Goal: Task Accomplishment & Management: Manage account settings

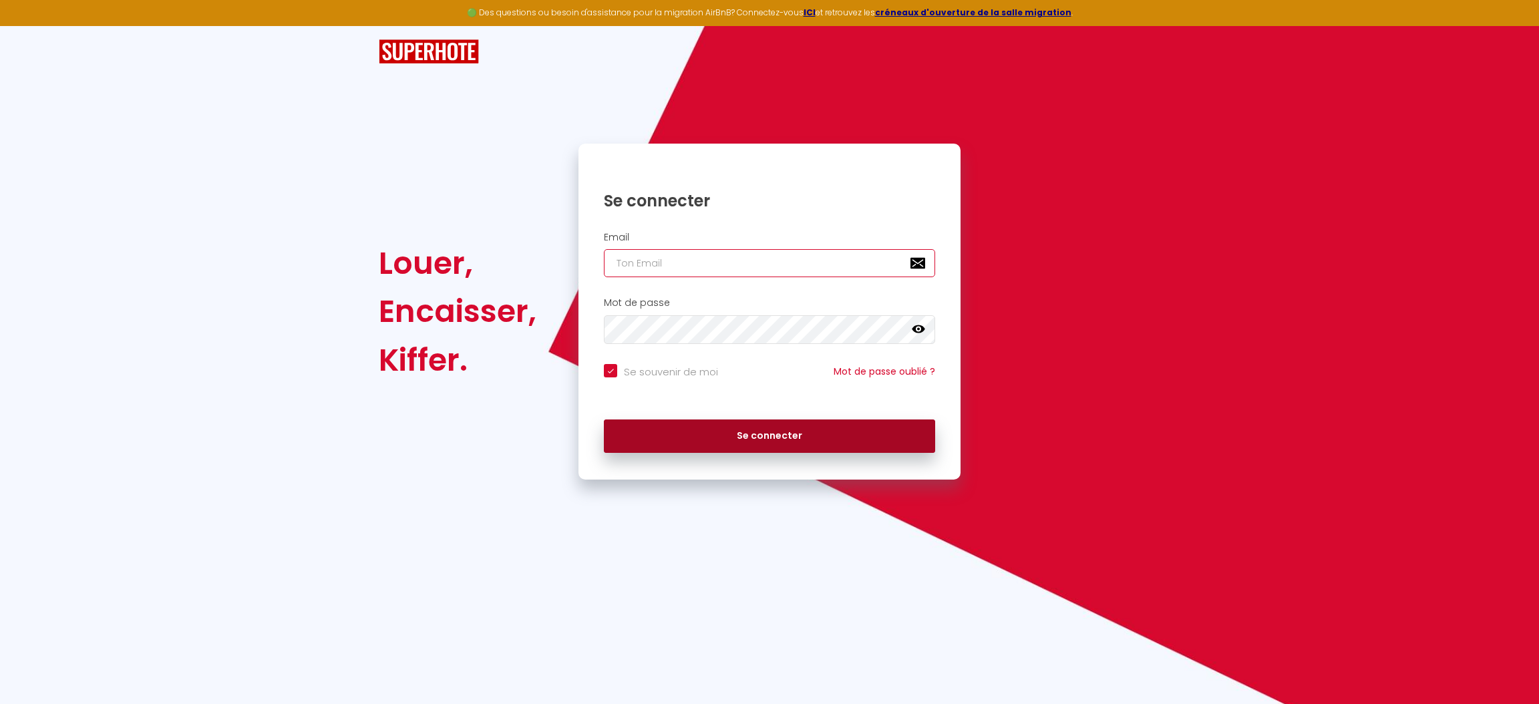
type input "[EMAIL_ADDRESS][PERSON_NAME][DOMAIN_NAME]"
click at [765, 435] on button "Se connecter" at bounding box center [769, 435] width 331 height 33
checkbox input "true"
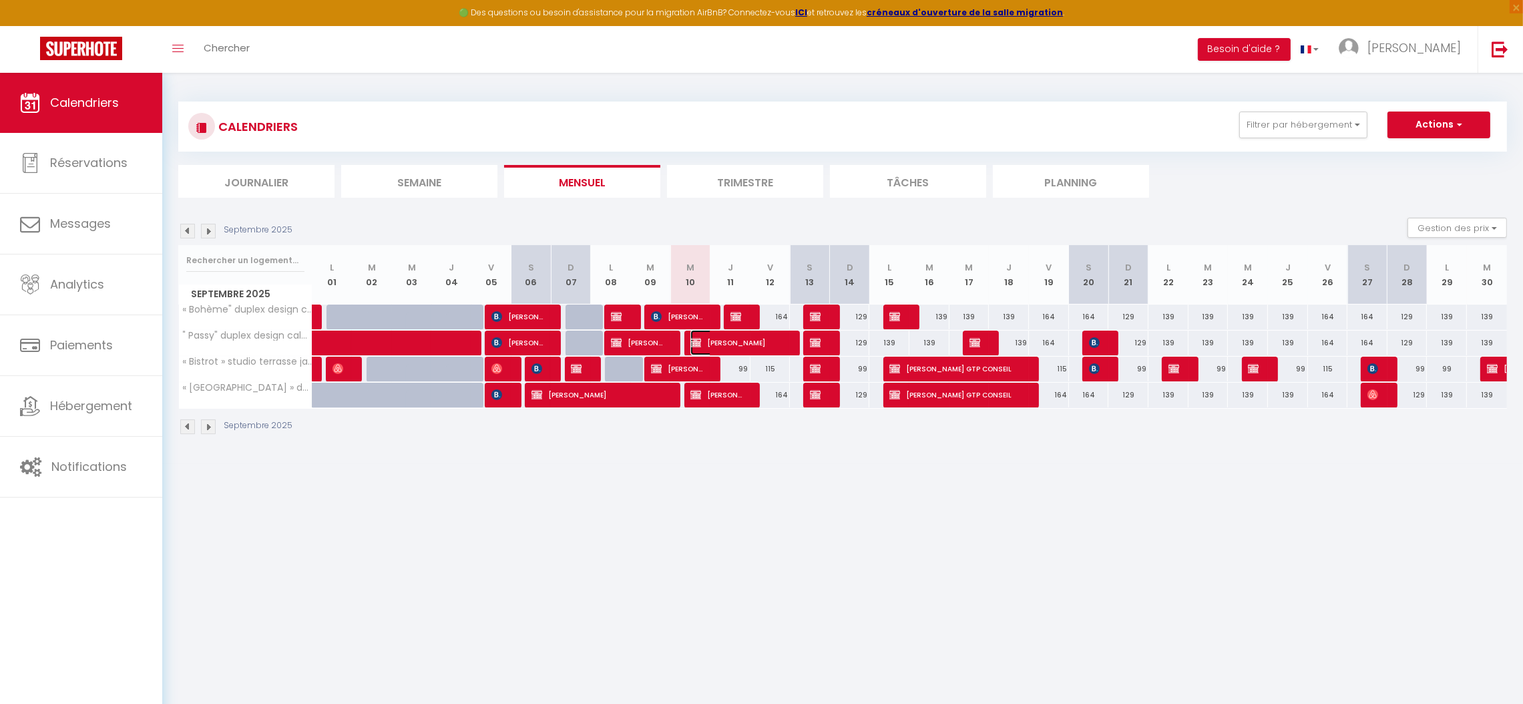
click at [735, 347] on span "[PERSON_NAME]" at bounding box center [736, 342] width 93 height 25
select select "OK"
select select "KO"
select select "0"
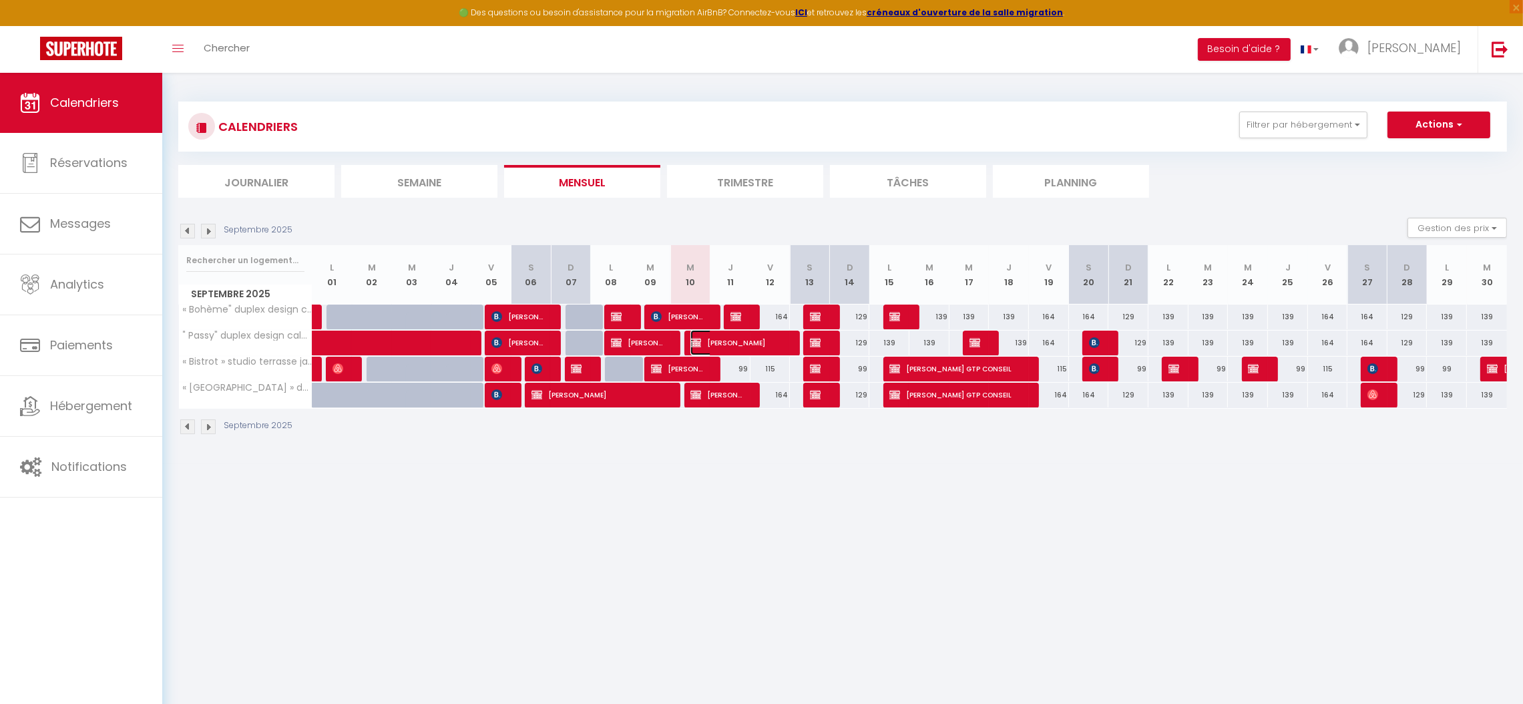
select select "1"
select select
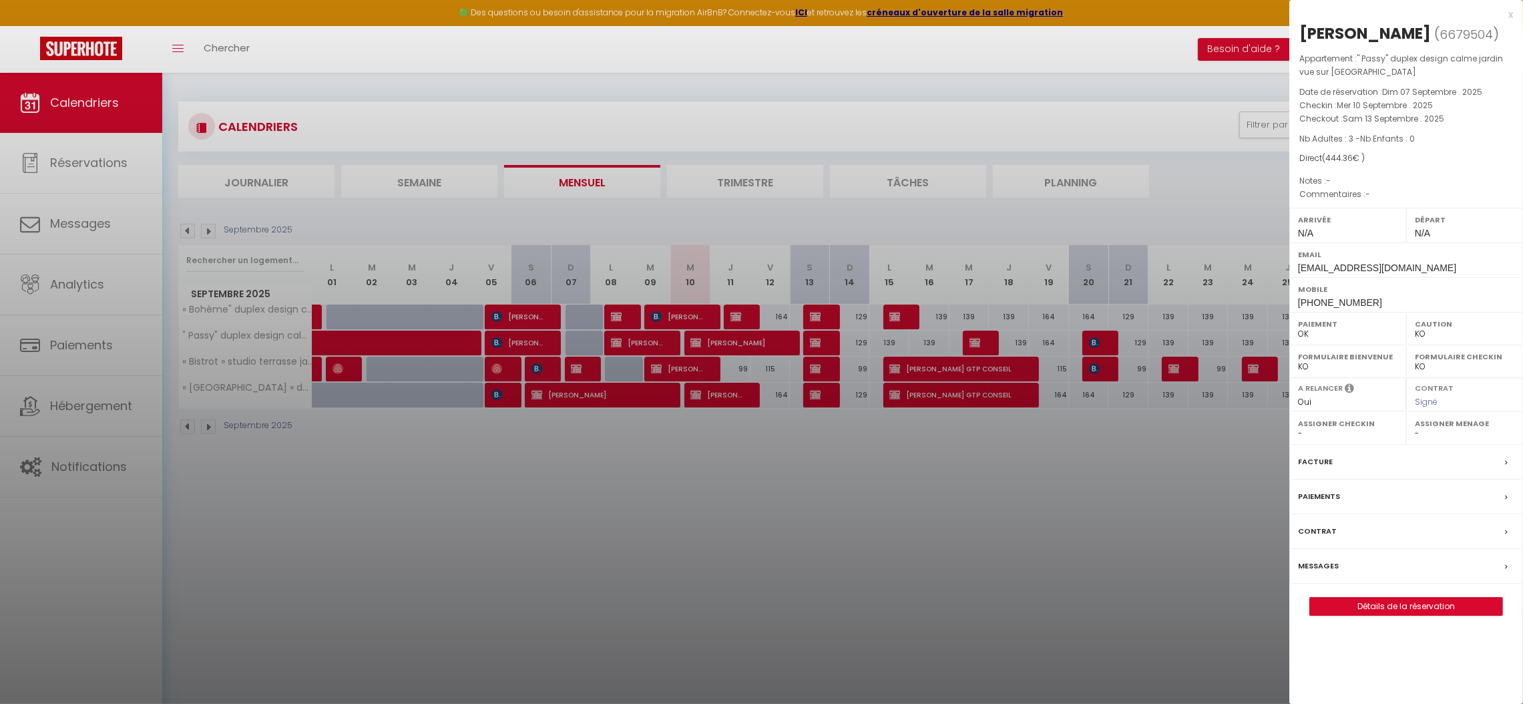
click at [1385, 514] on div "Paiements" at bounding box center [1407, 496] width 234 height 35
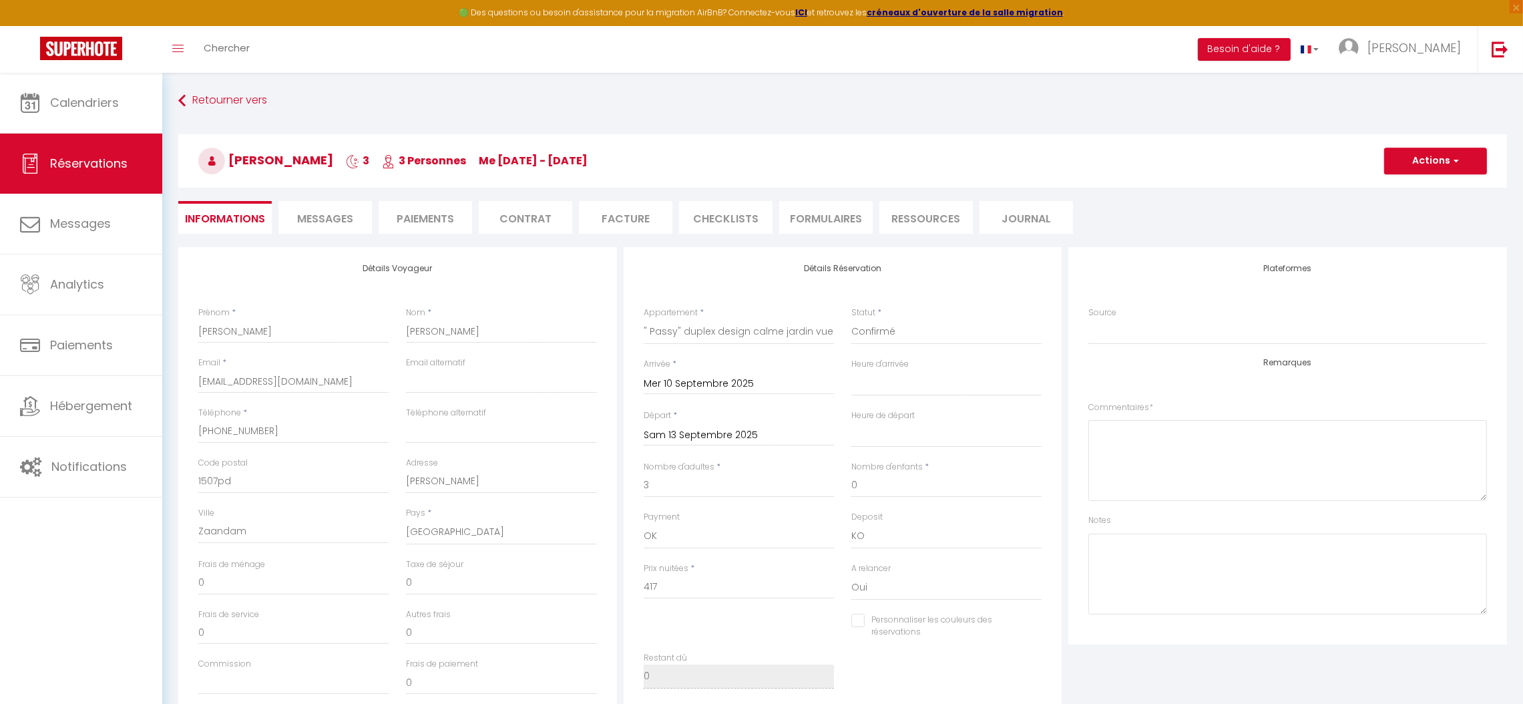
select select
checkbox input "false"
select select
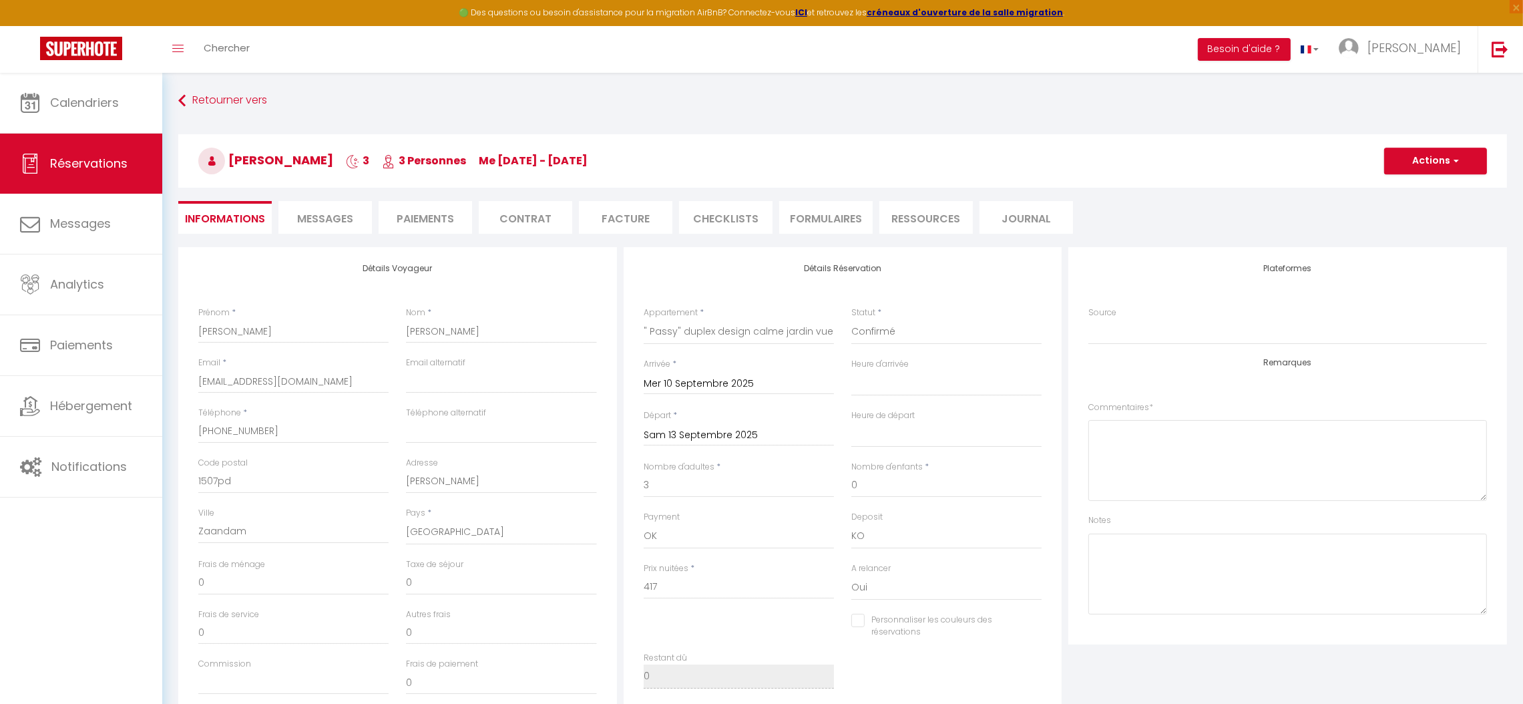
checkbox input "false"
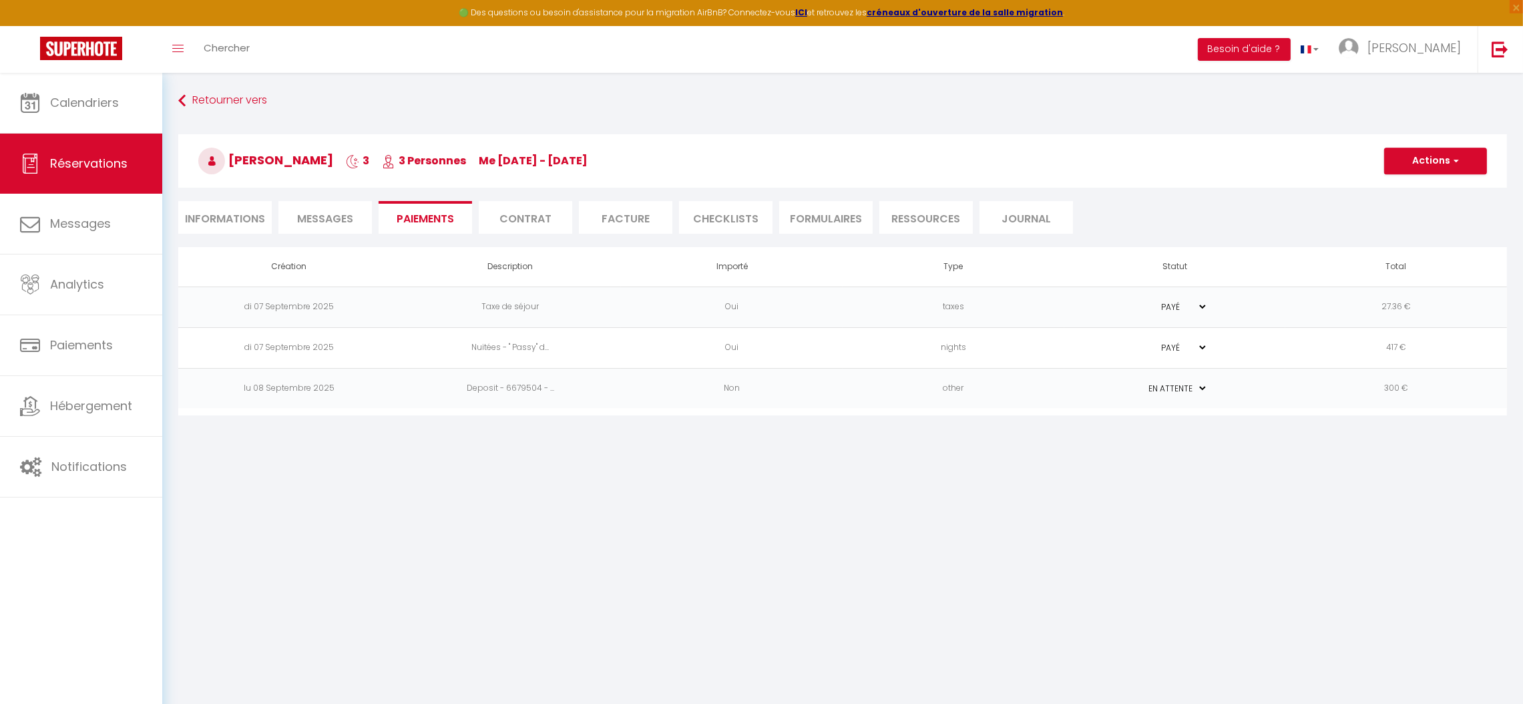
click at [218, 218] on li "Informations" at bounding box center [224, 217] width 93 height 33
select select
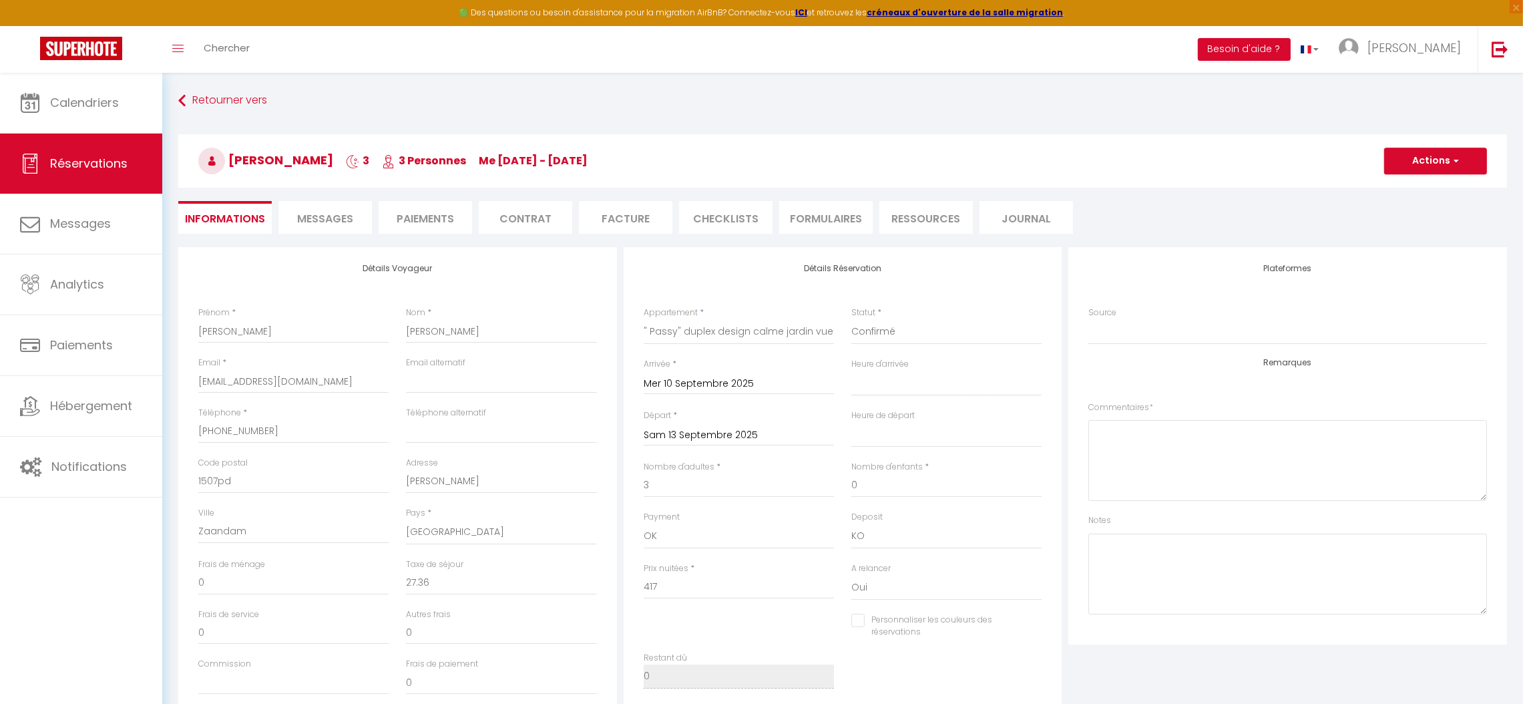
click at [695, 384] on input "Mer 10 Septembre 2025" at bounding box center [739, 383] width 190 height 17
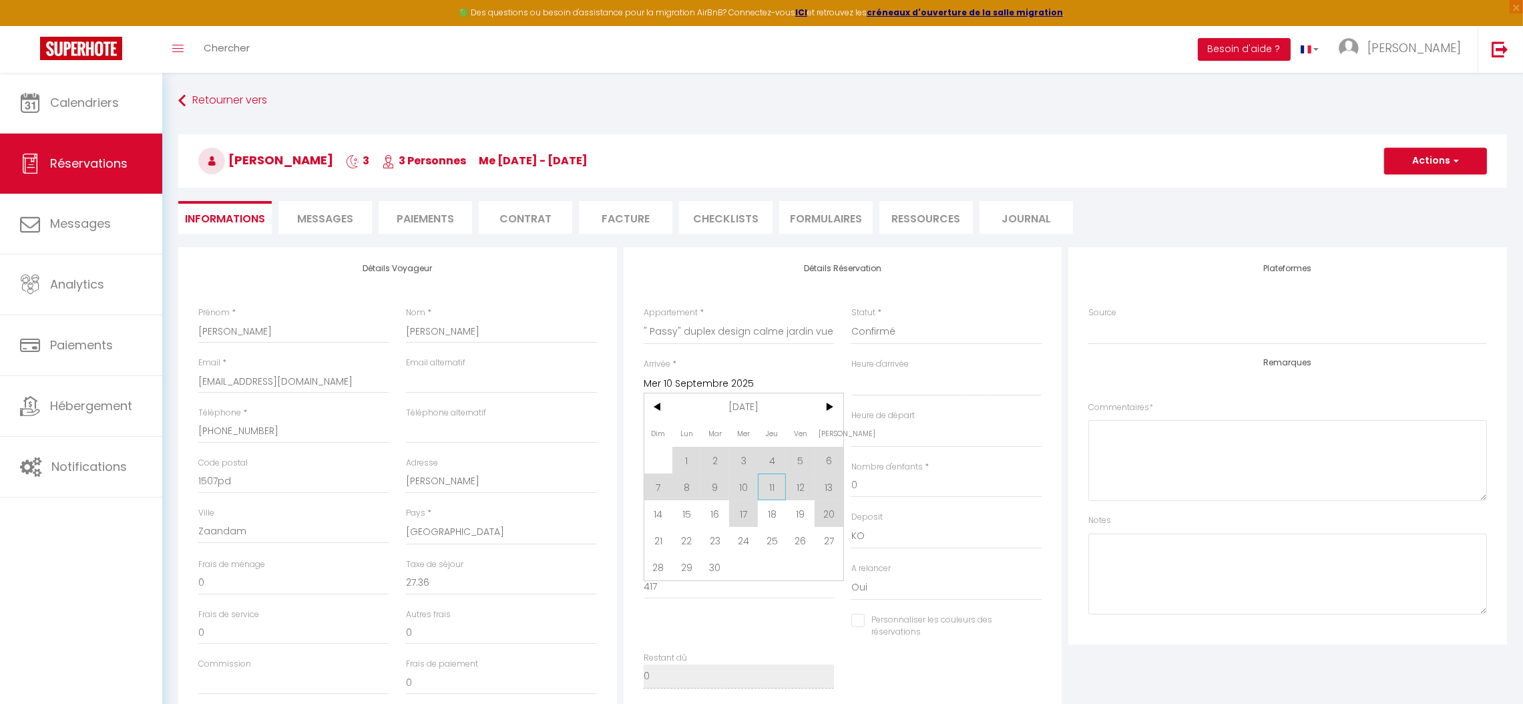
click at [770, 490] on span "11" at bounding box center [772, 486] width 29 height 27
type input "Jeu 11 Septembre 2025"
select select
checkbox input "false"
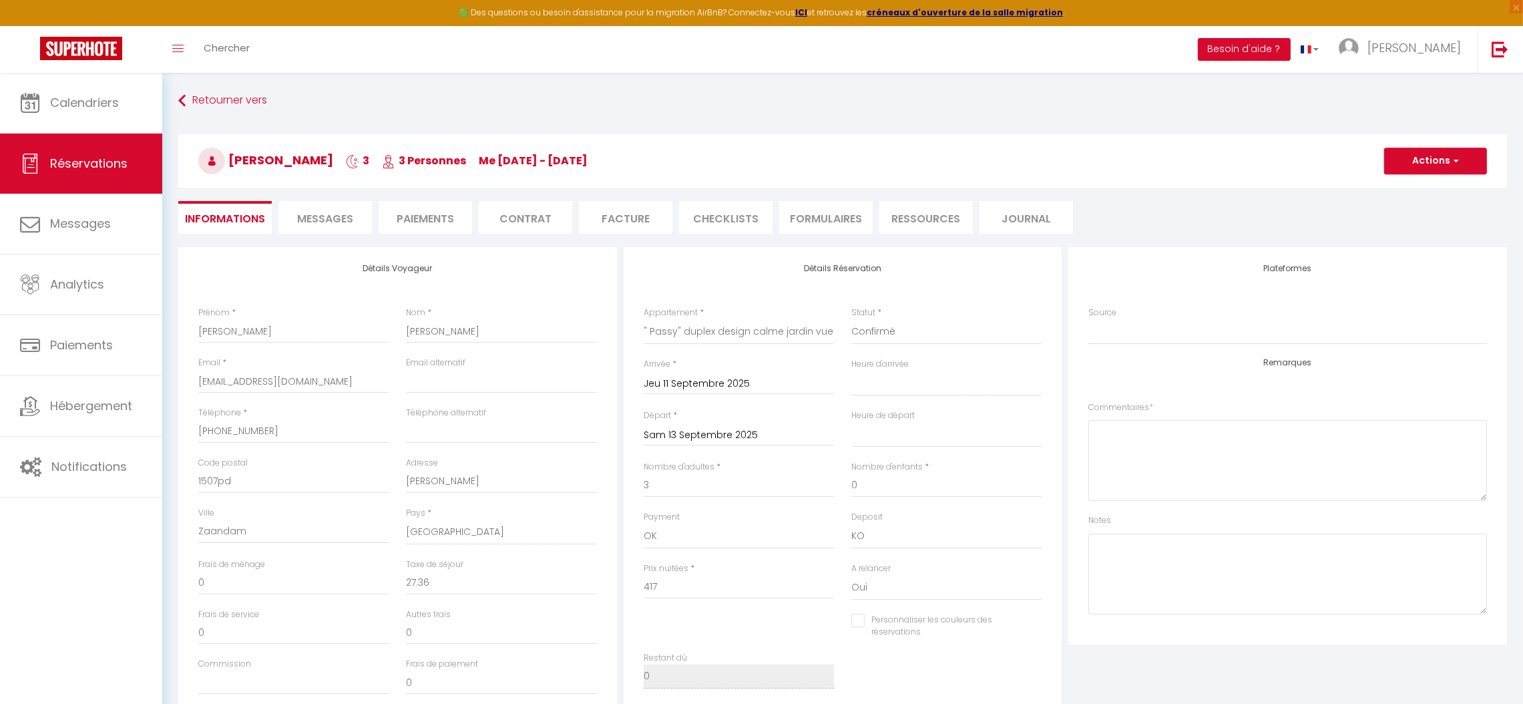
type input "13.68"
select select
type input "303"
checkbox input "false"
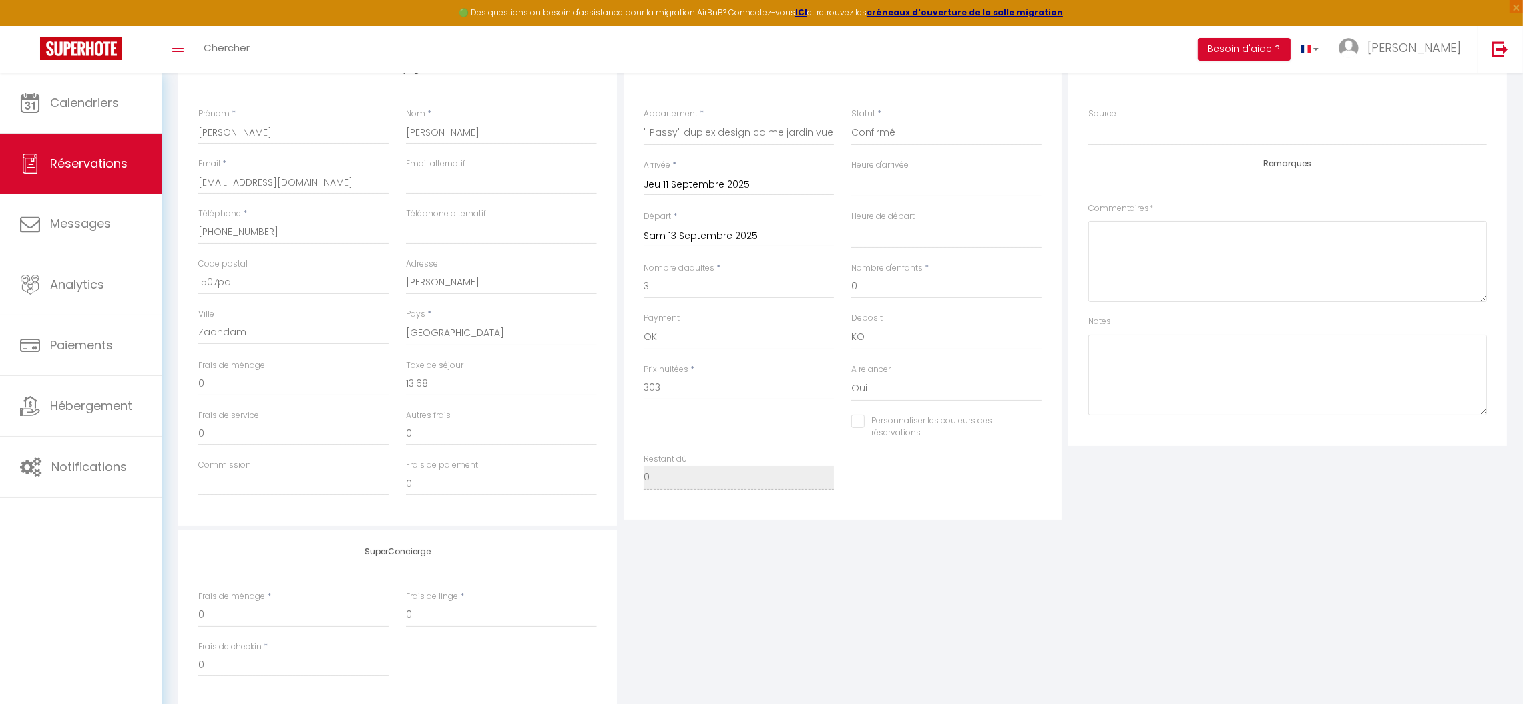
scroll to position [197, 0]
click at [682, 384] on input "303" at bounding box center [739, 390] width 190 height 24
type input "30"
select select
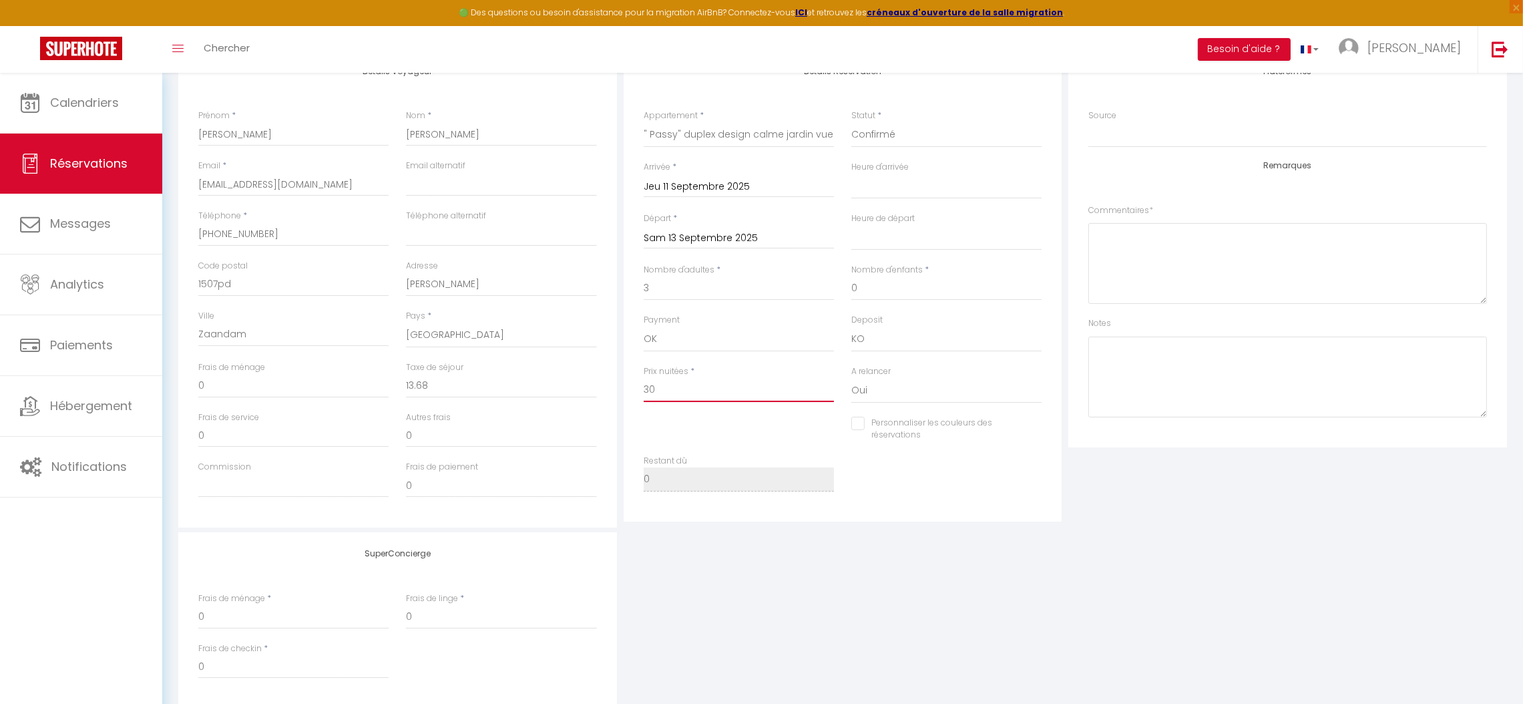
checkbox input "false"
type input "3"
select select
checkbox input "false"
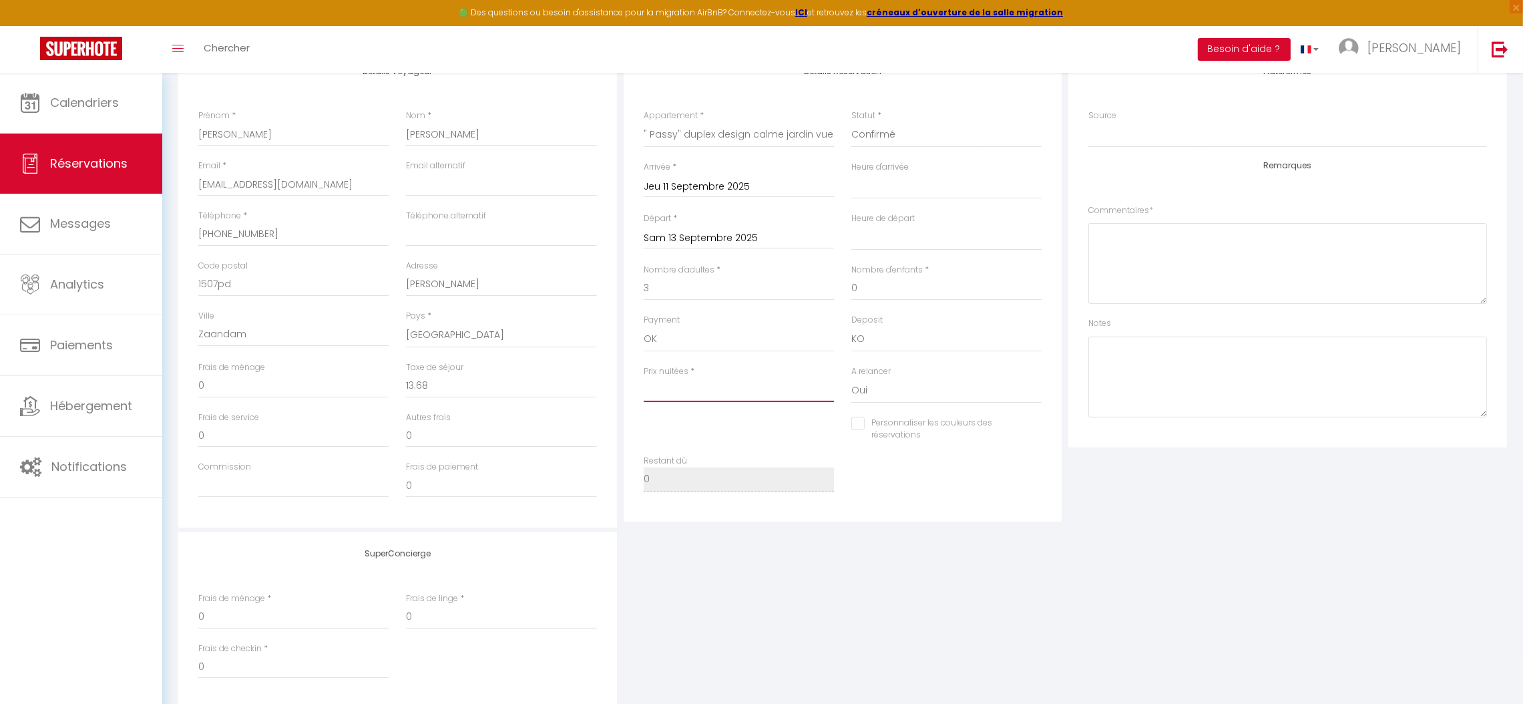
select select
checkbox input "false"
type input "4"
select select
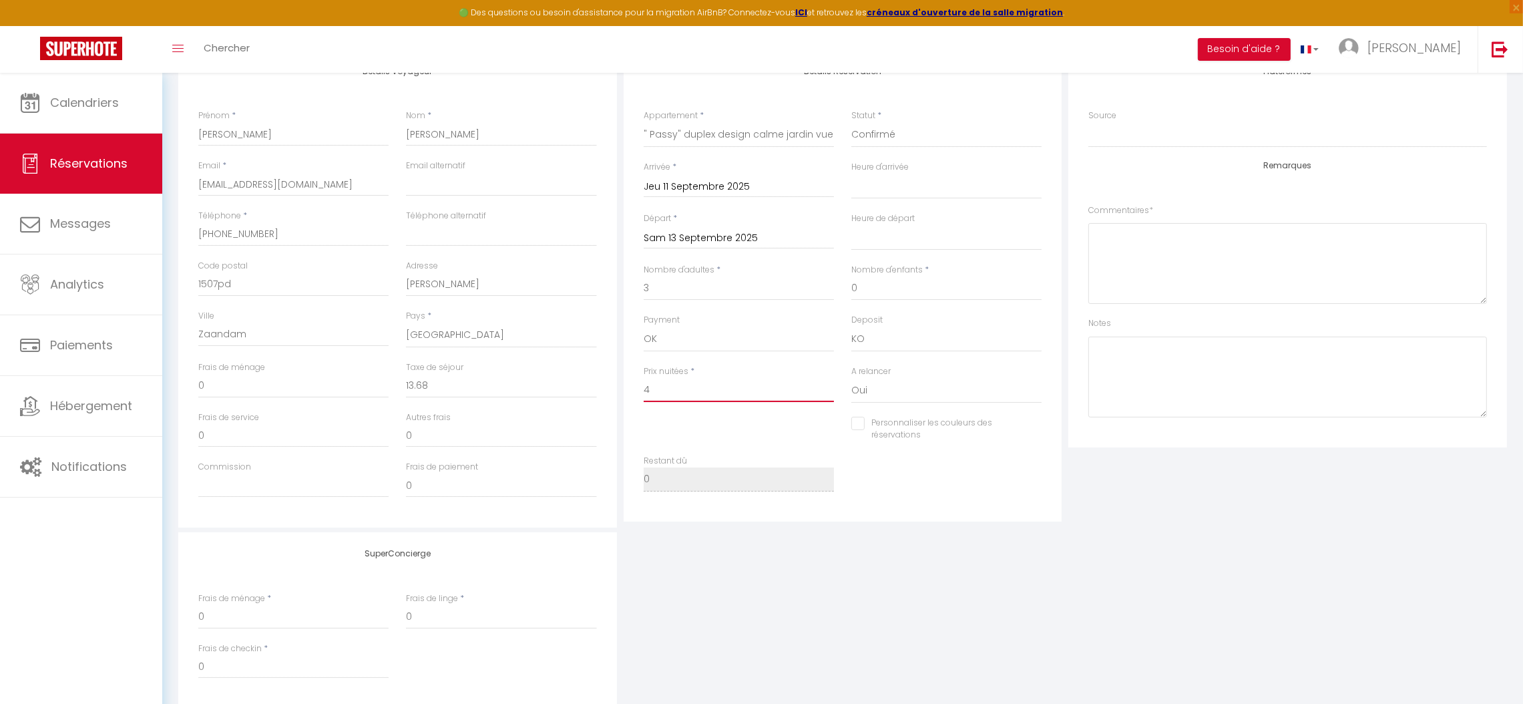
select select
checkbox input "false"
type input "41"
select select
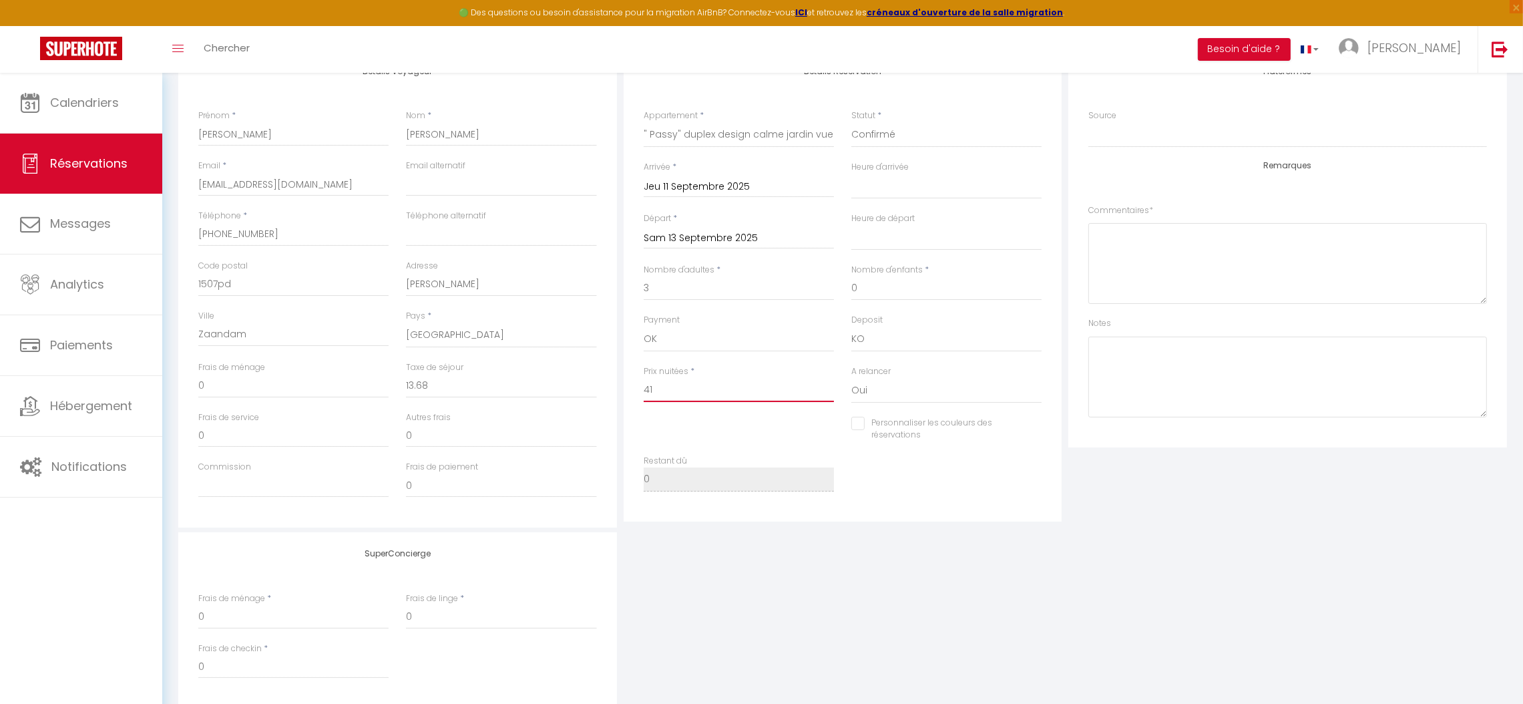
checkbox input "false"
type input "417"
select select
checkbox input "false"
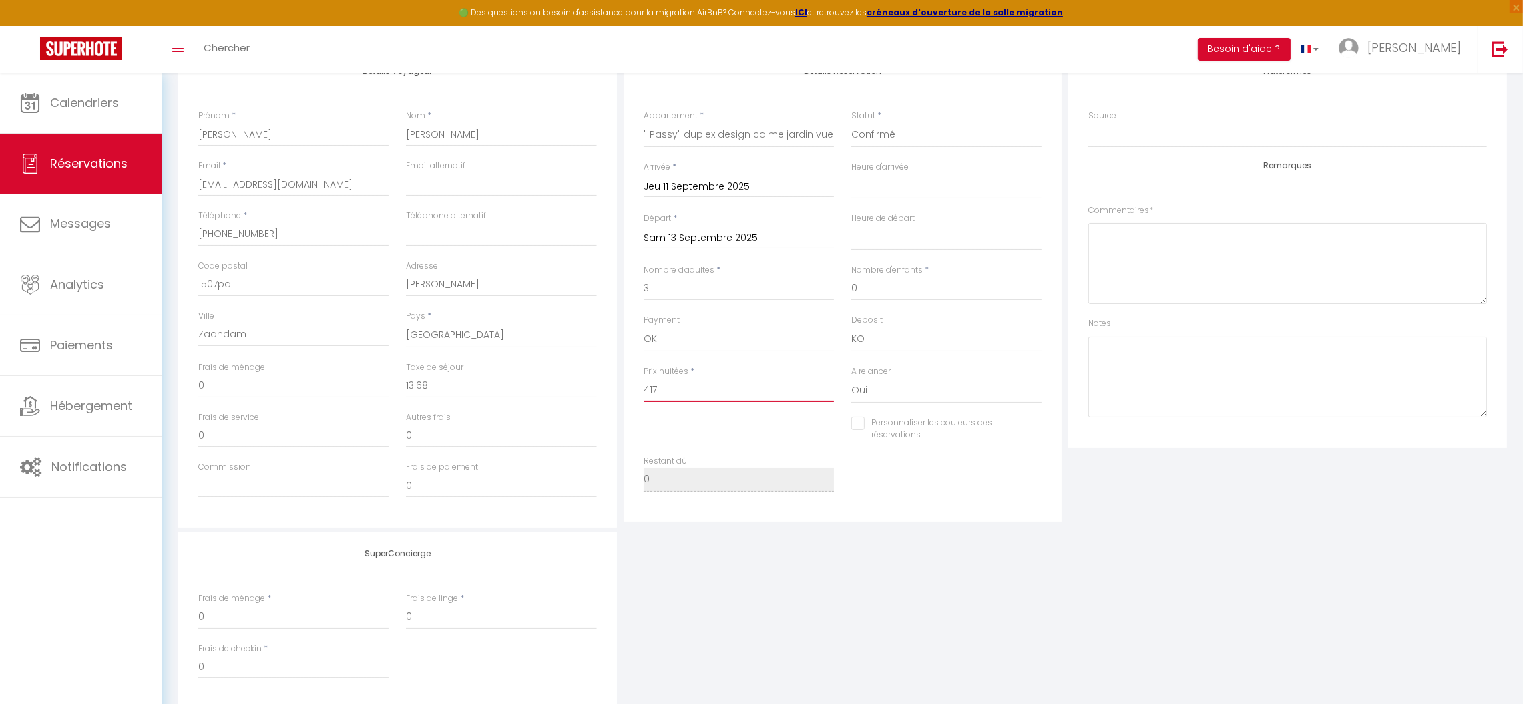
type input "417"
type input "0"
select select
checkbox input "false"
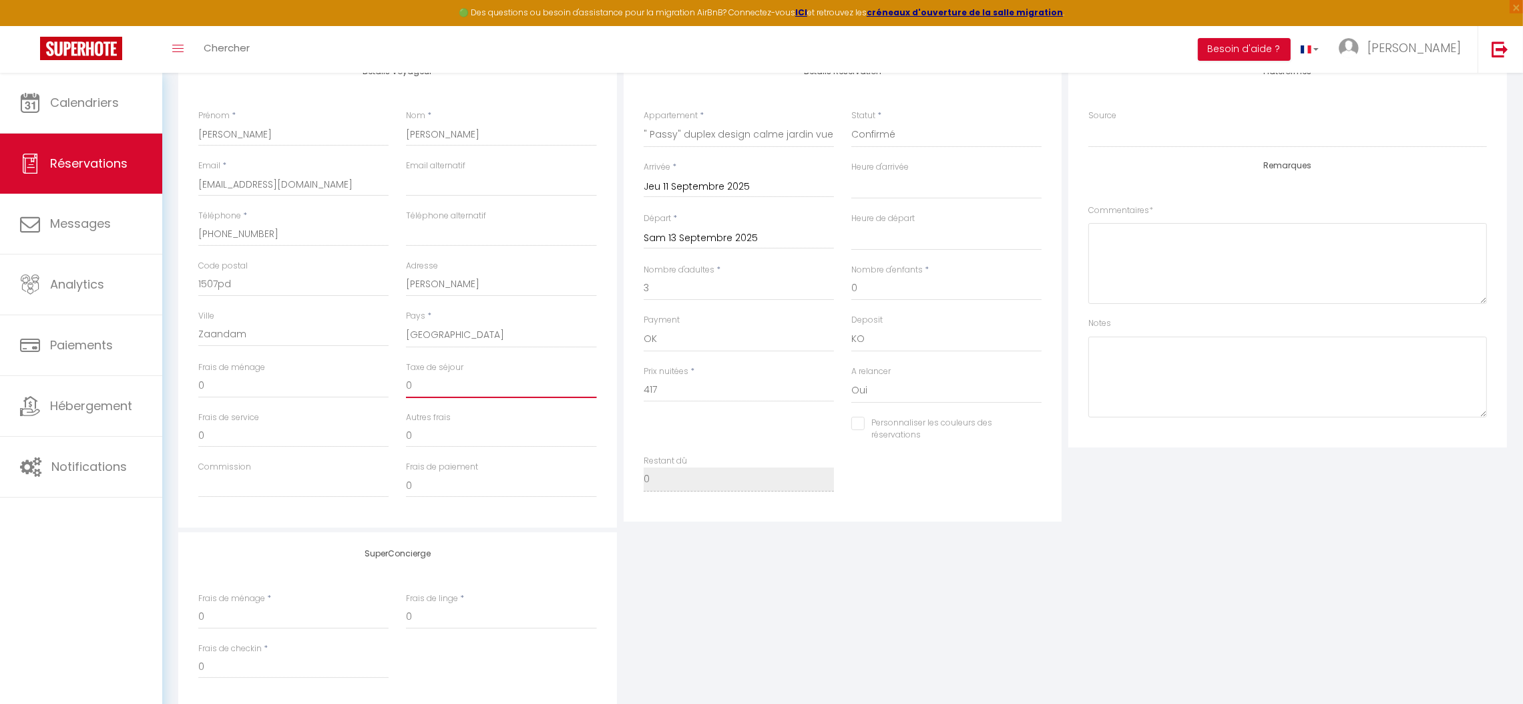
click at [460, 387] on input "0" at bounding box center [501, 386] width 190 height 24
select select
checkbox input "false"
type input "2"
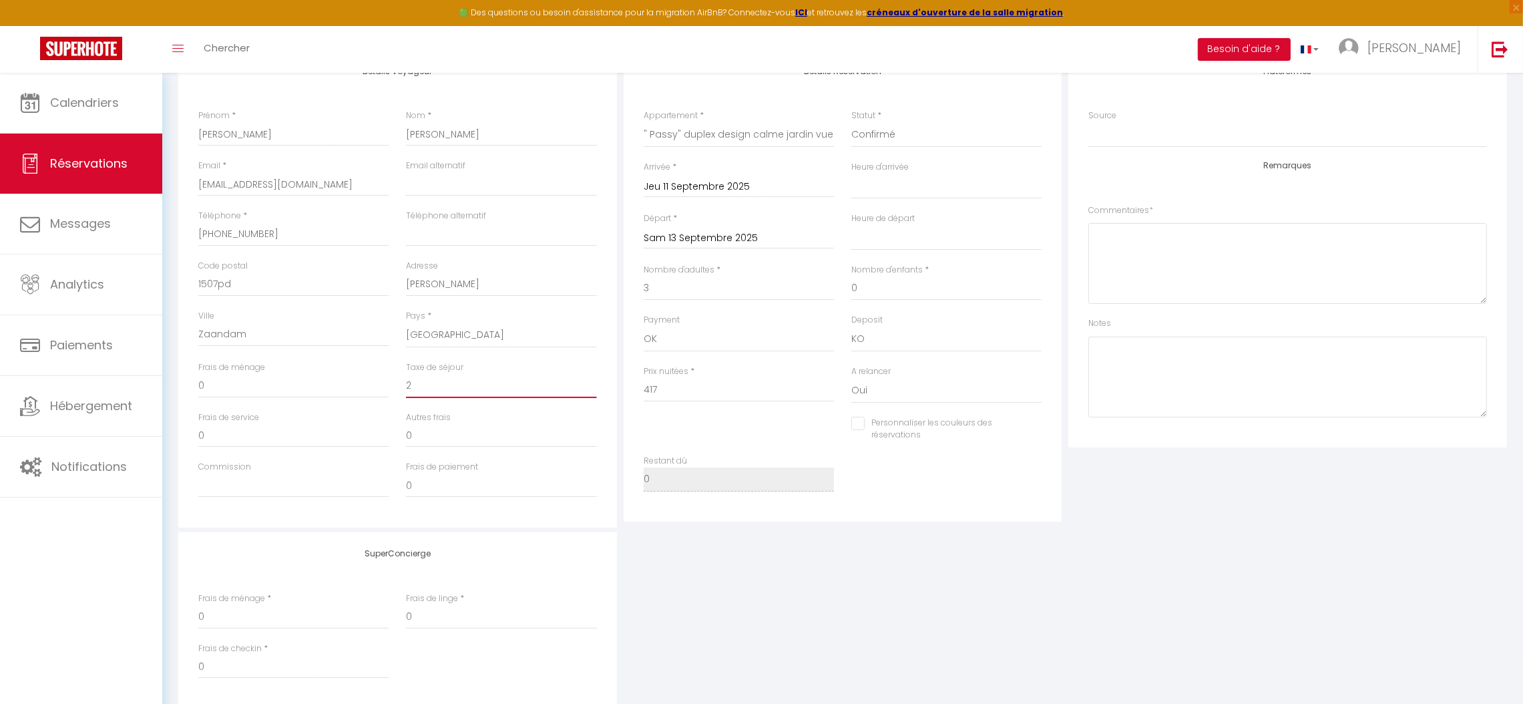
select select
checkbox input "false"
type input "27"
select select
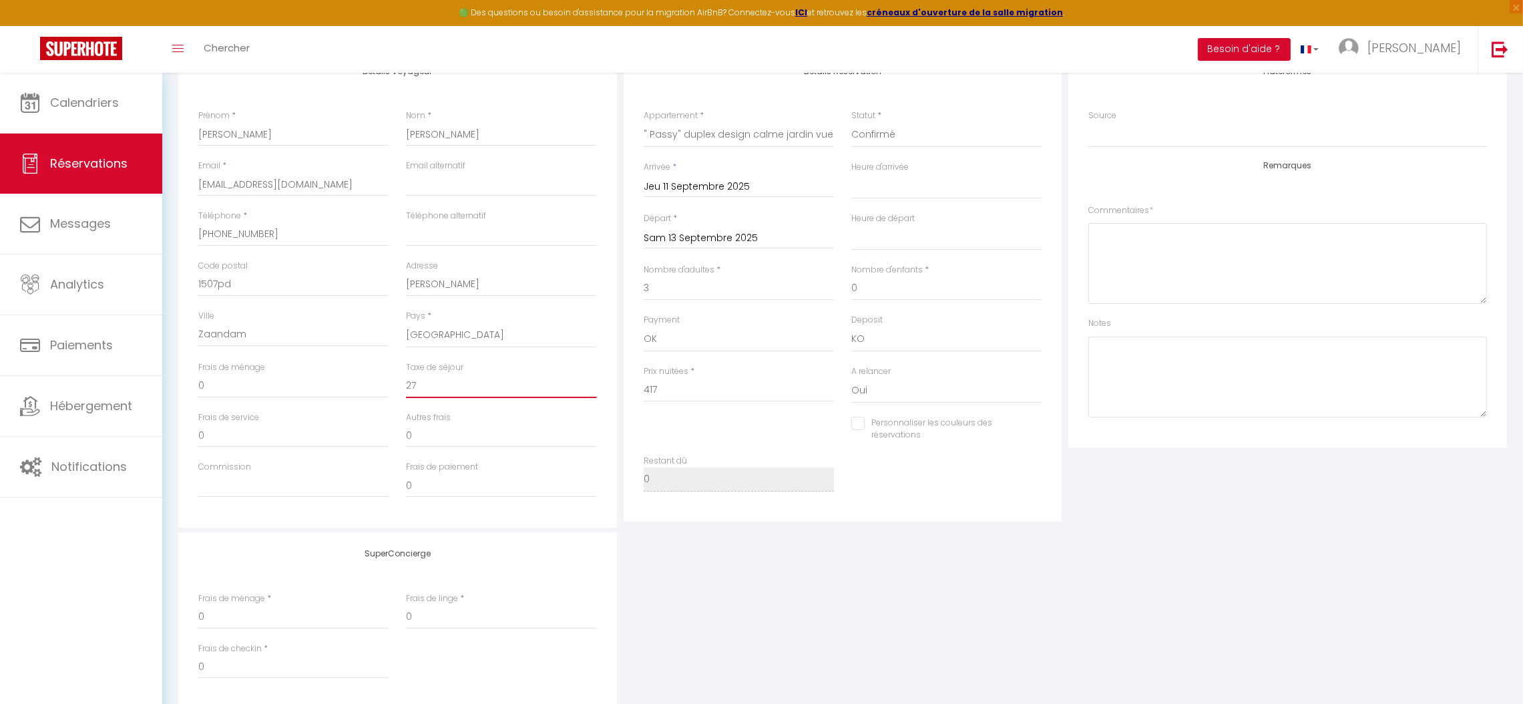
select select
checkbox input "false"
type input "27."
select select
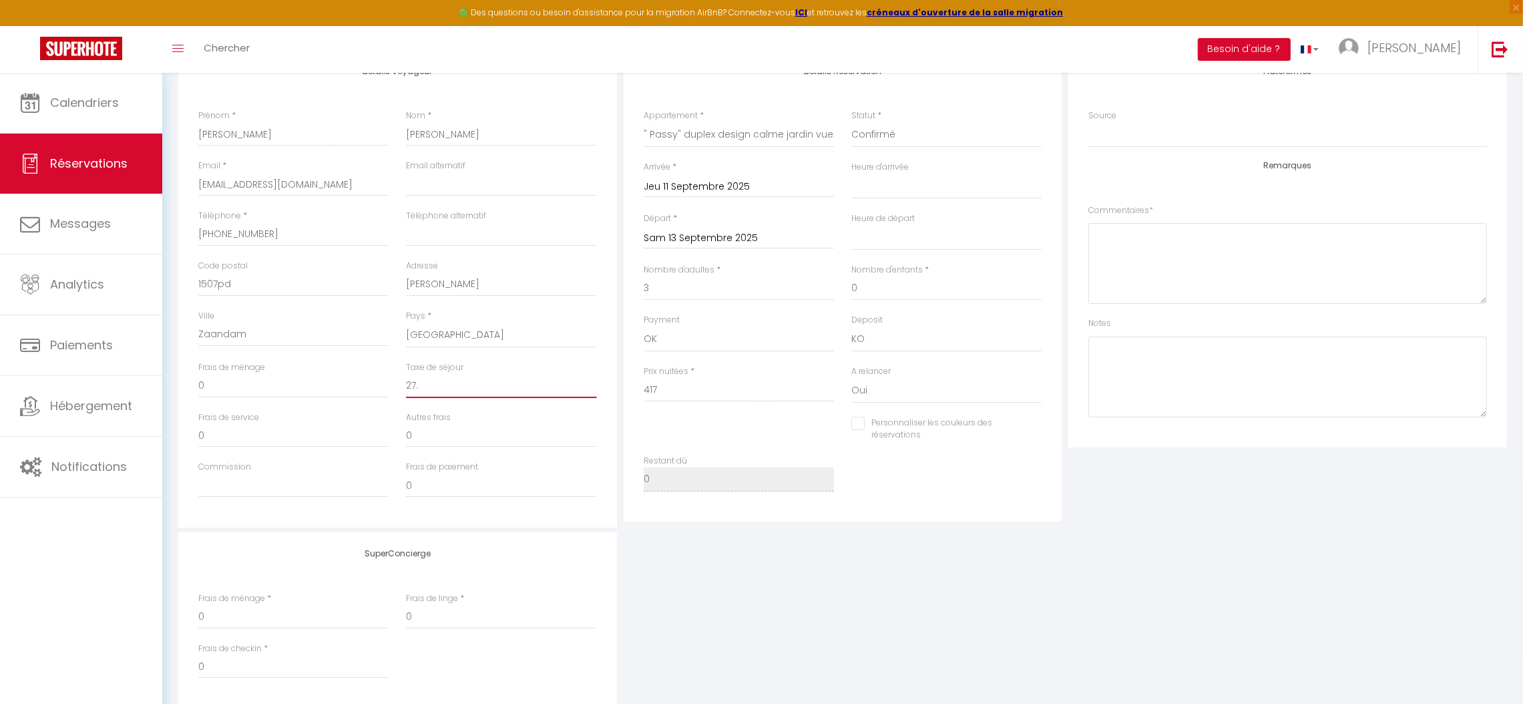
checkbox input "false"
type input "27.3"
select select
checkbox input "false"
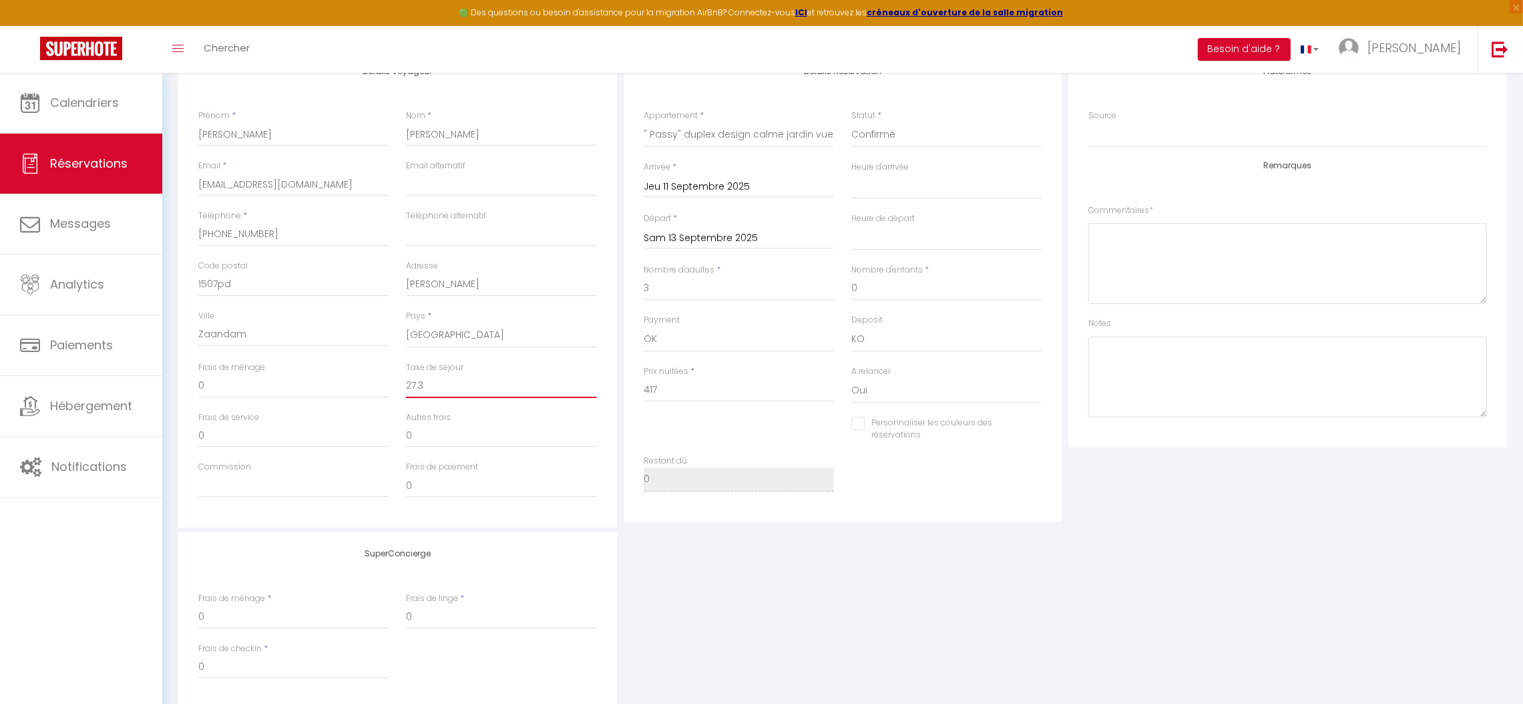
type input "27.36"
select select
checkbox input "false"
type input "27.36"
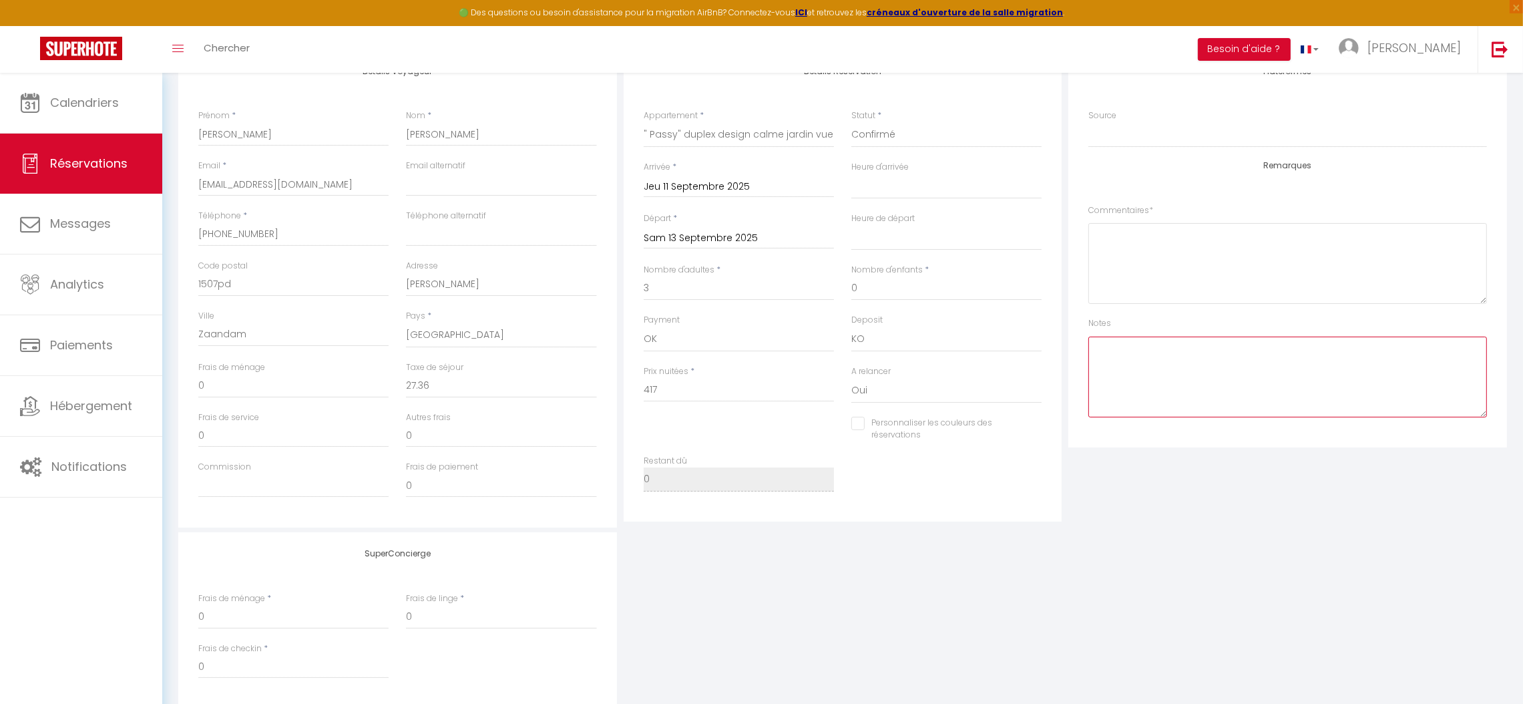
click at [1113, 349] on textarea at bounding box center [1287, 377] width 399 height 81
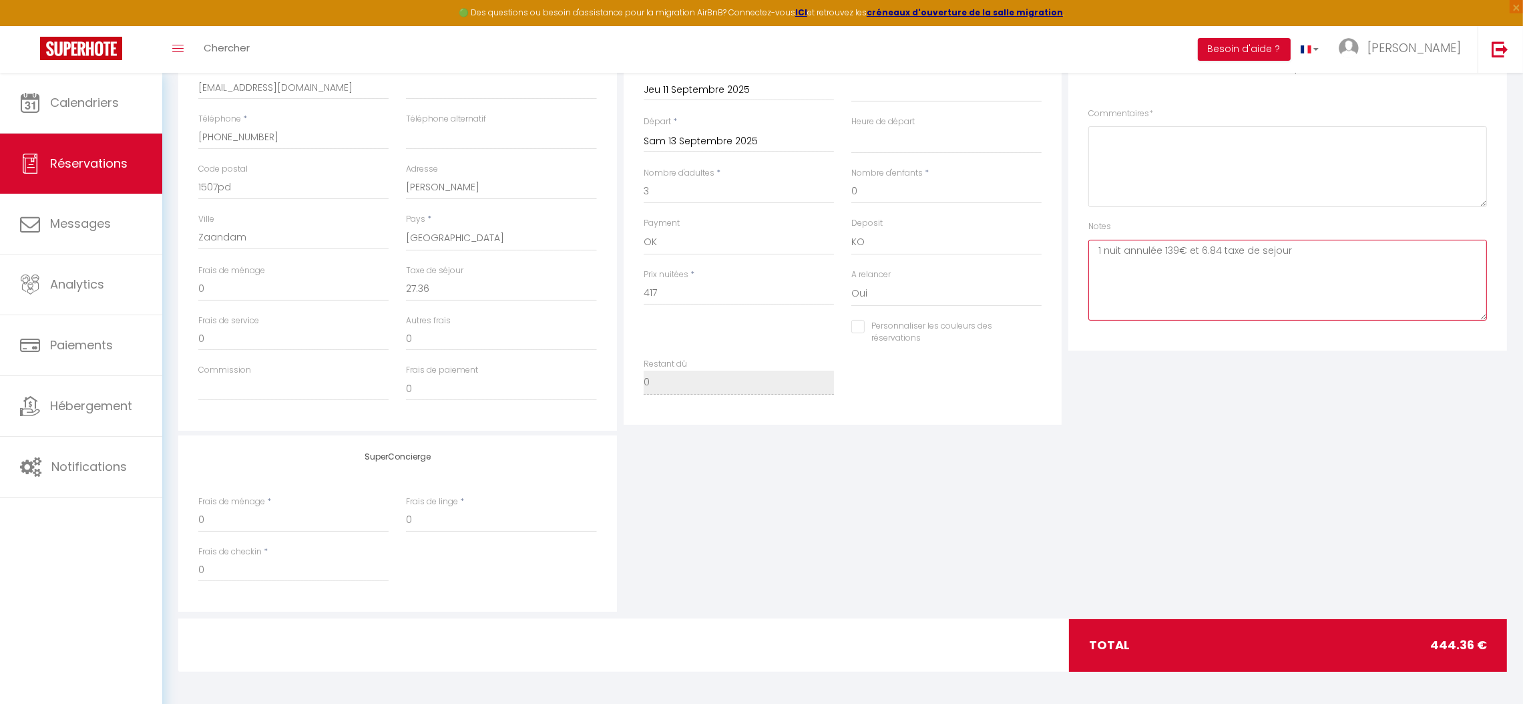
scroll to position [0, 0]
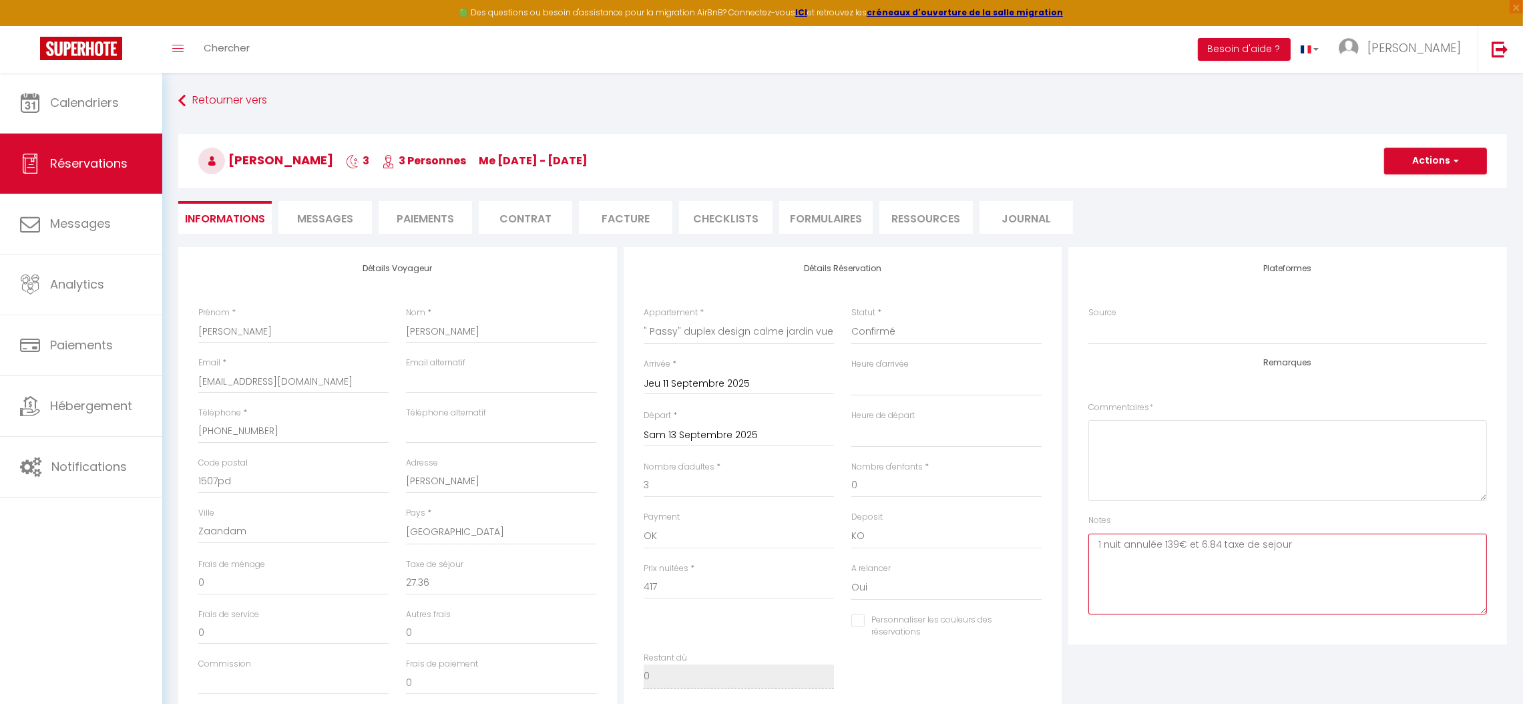
type textarea "1 nuit annulée 139€ et 6.84 taxe de sejour"
click at [1412, 159] on button "Actions" at bounding box center [1435, 161] width 103 height 27
click at [1404, 188] on link "Enregistrer" at bounding box center [1423, 190] width 106 height 17
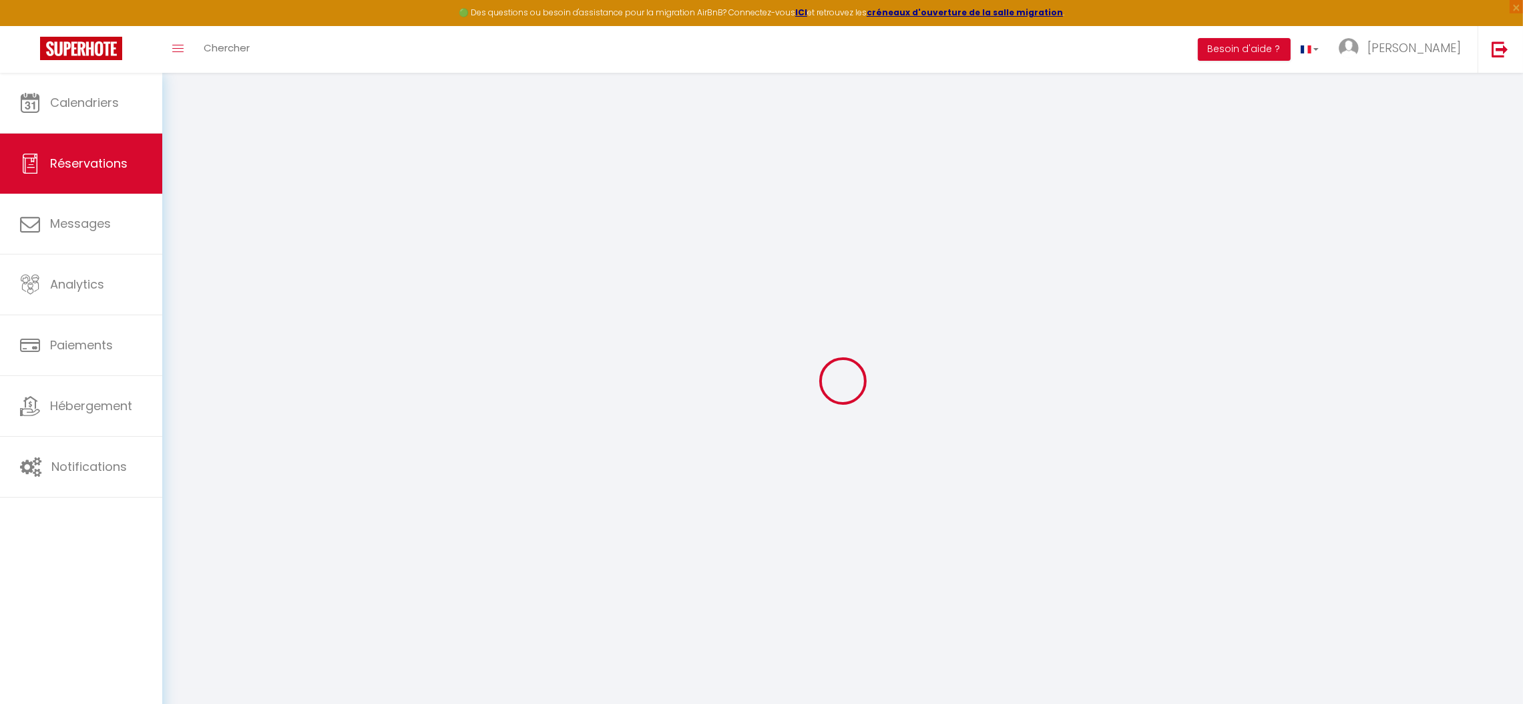
select select "not_cancelled"
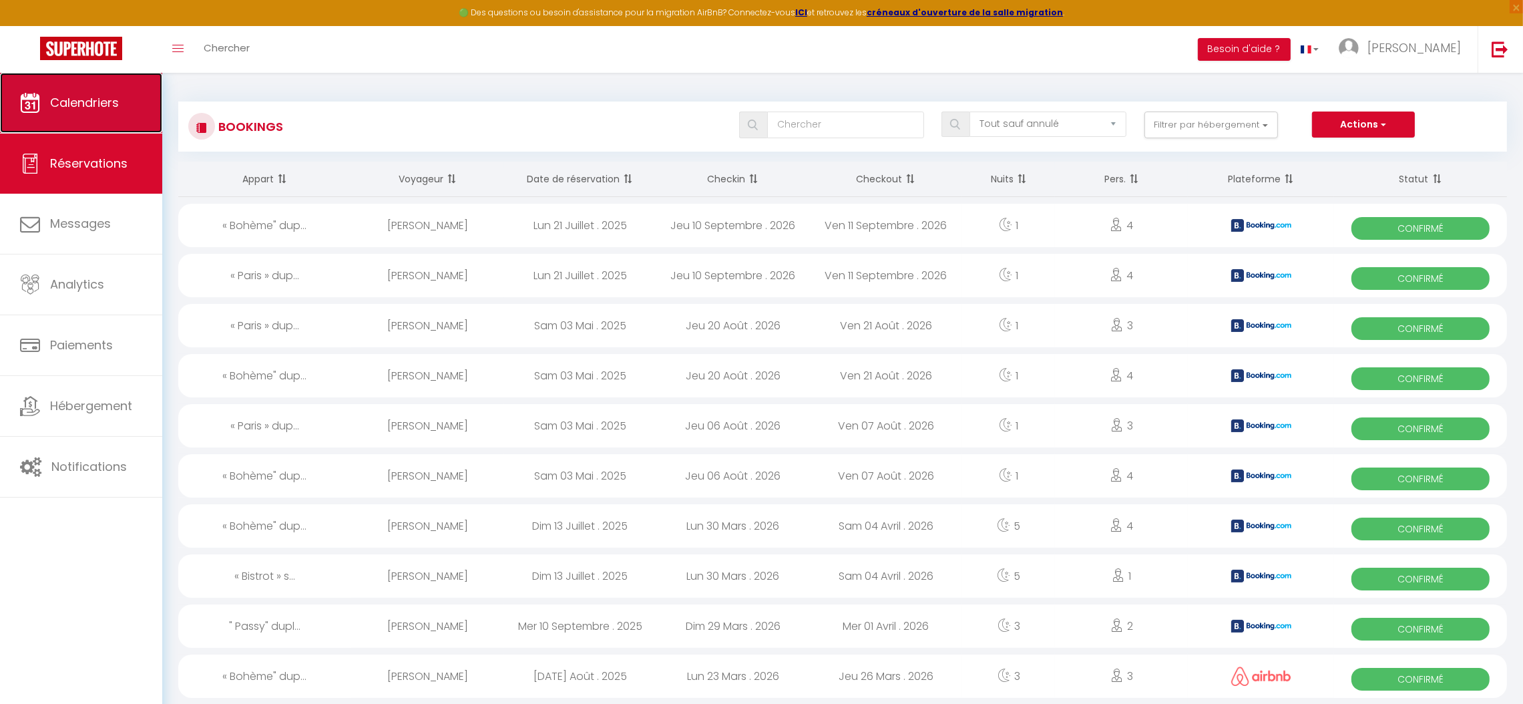
click at [90, 110] on span "Calendriers" at bounding box center [84, 102] width 69 height 17
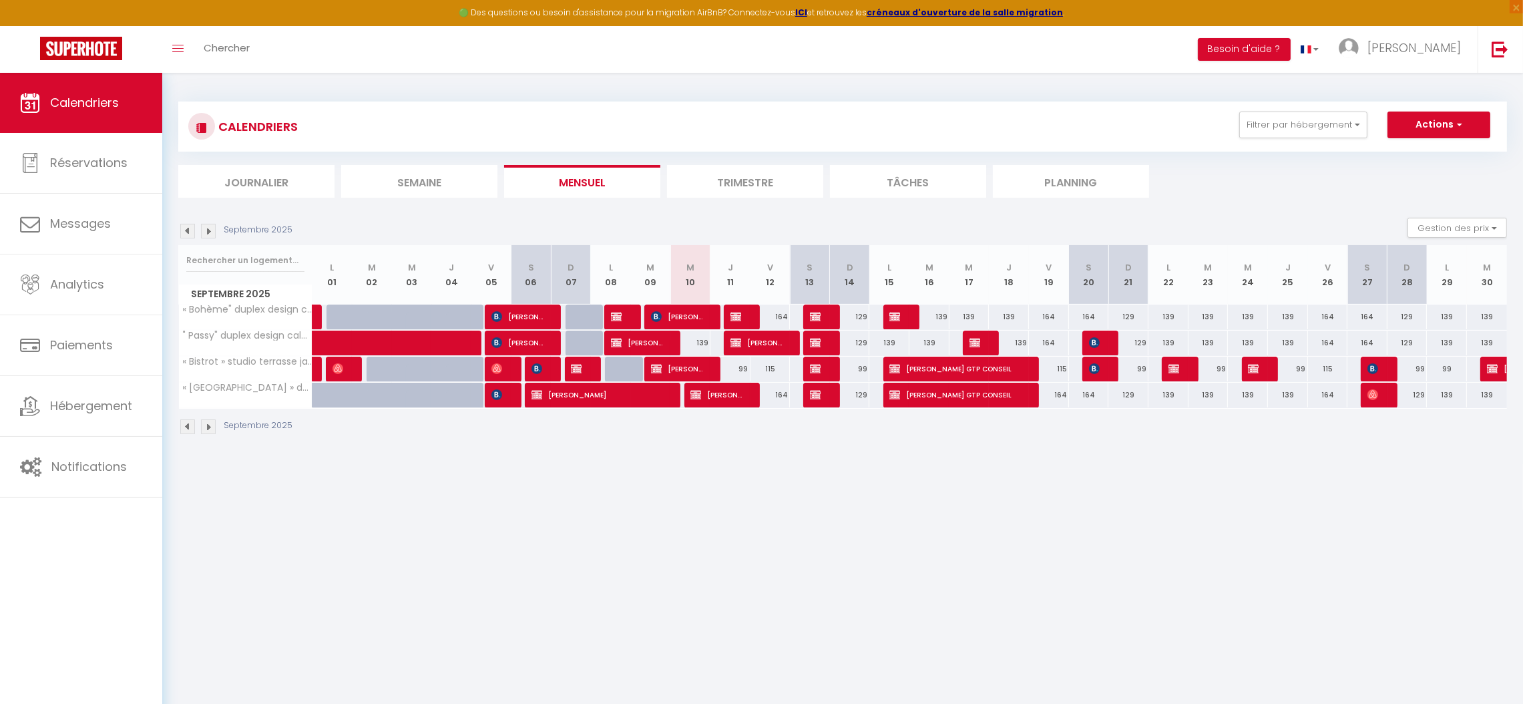
click at [704, 346] on div "139" at bounding box center [690, 343] width 40 height 25
type input "139"
type input "Mer 10 Septembre 2025"
type input "Jeu 11 Septembre 2025"
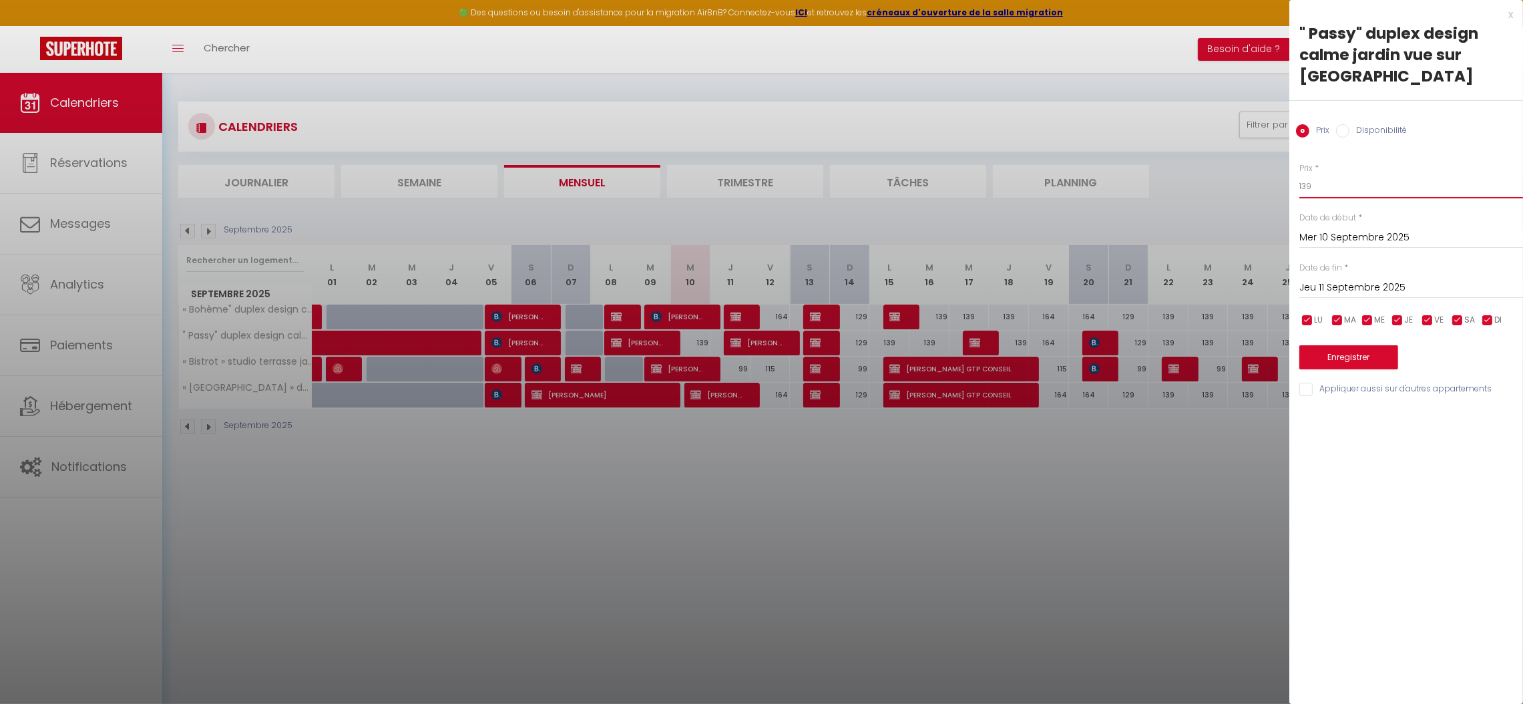
click at [1318, 174] on input "139" at bounding box center [1412, 186] width 224 height 24
type input "130"
click at [1345, 345] on button "Enregistrer" at bounding box center [1349, 357] width 99 height 24
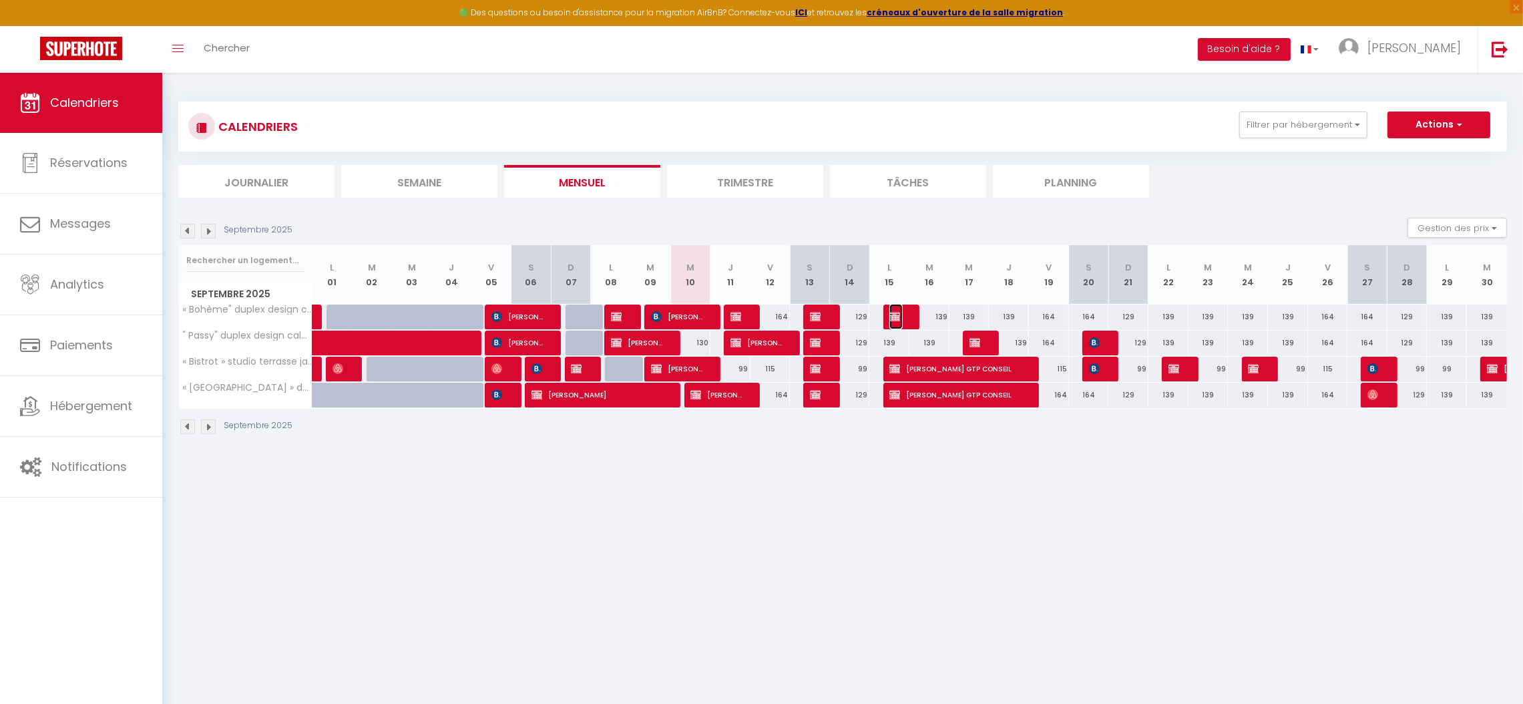
click at [902, 314] on span "[PERSON_NAME]" at bounding box center [895, 316] width 13 height 25
select select "KO"
select select "0"
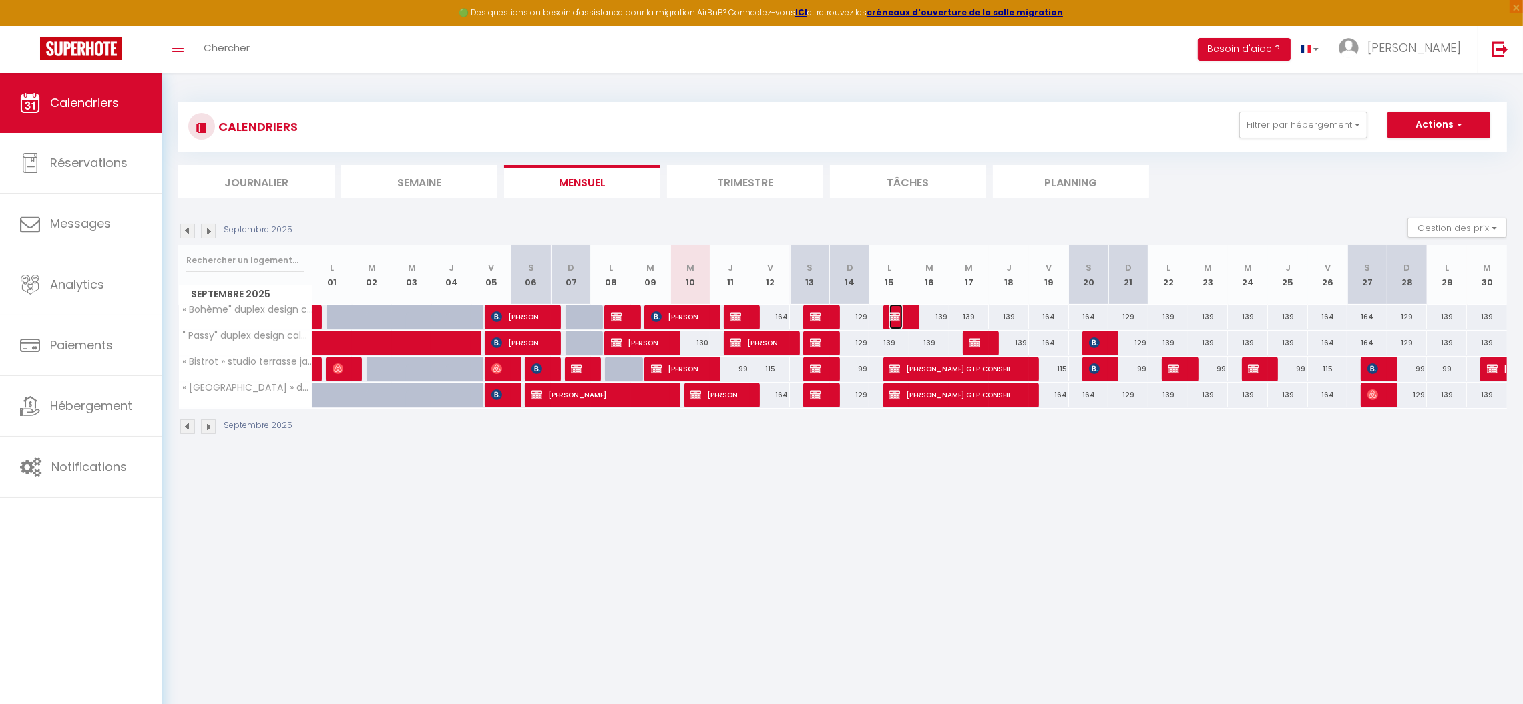
select select "1"
select select
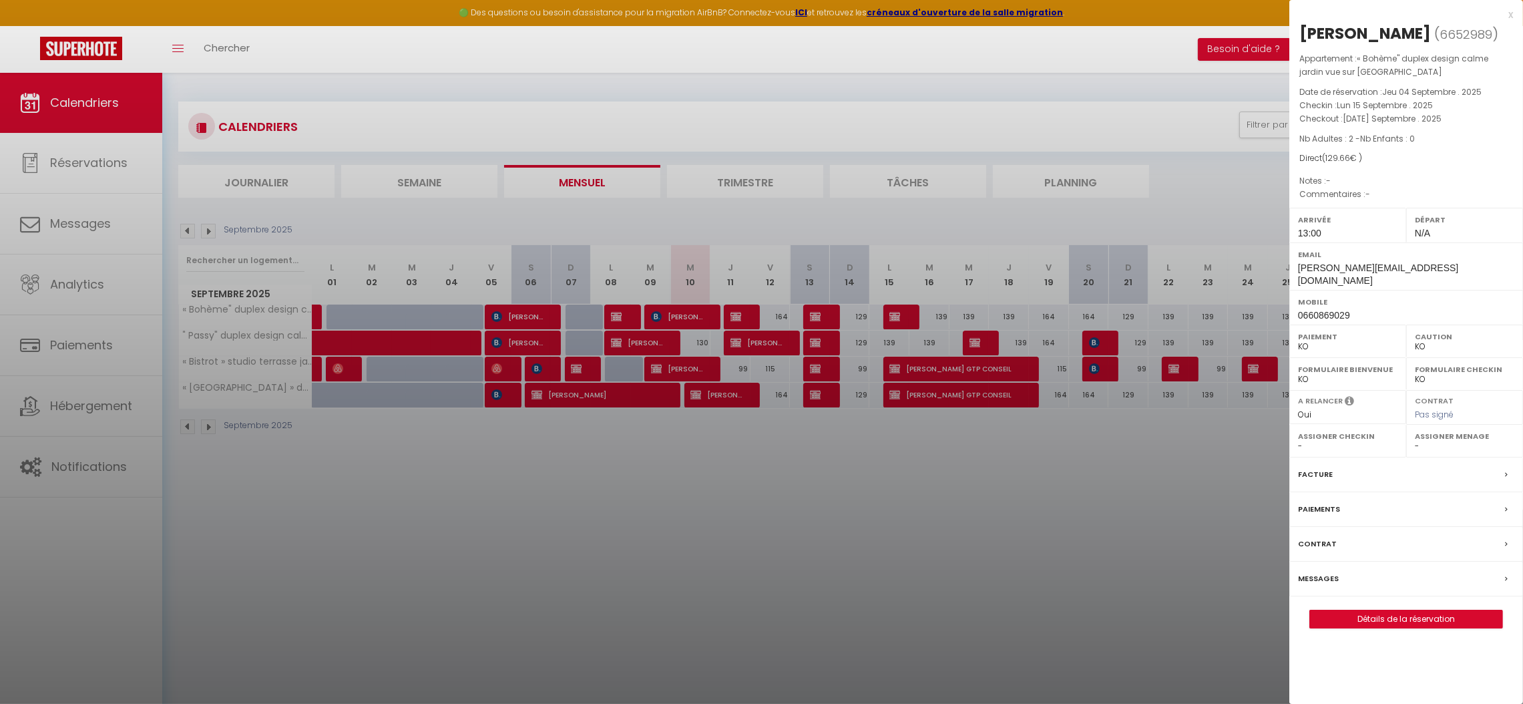
click at [964, 515] on div at bounding box center [761, 352] width 1523 height 704
